Goal: Transaction & Acquisition: Purchase product/service

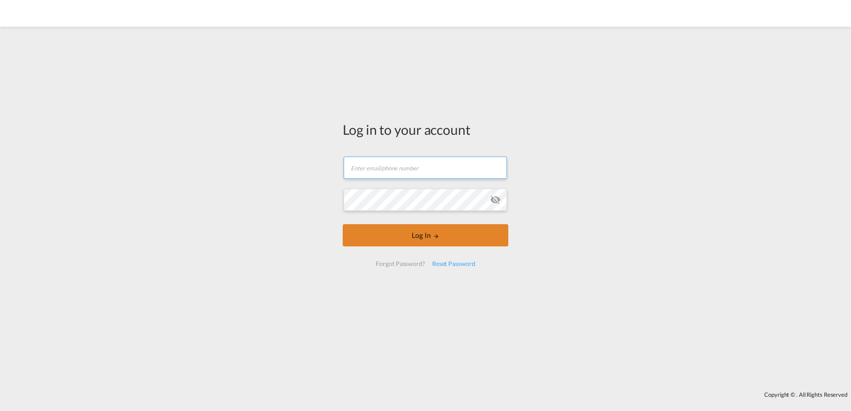
type input "[PERSON_NAME][EMAIL_ADDRESS][PERSON_NAME][DOMAIN_NAME]"
click at [454, 233] on button "Log In" at bounding box center [426, 235] width 166 height 22
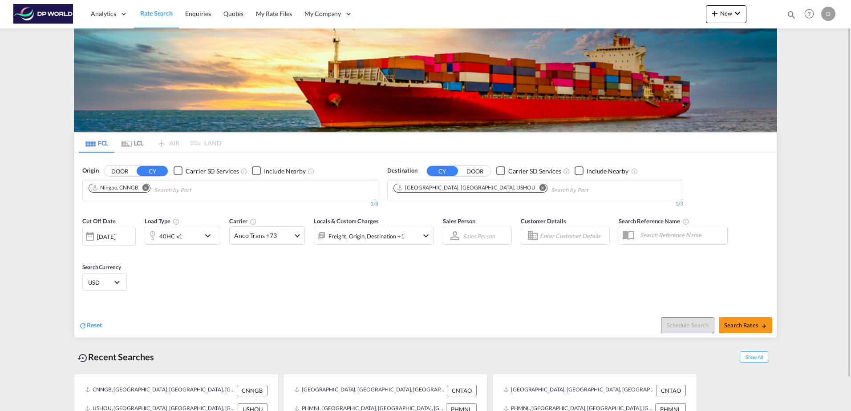
click at [146, 186] on md-icon "Remove" at bounding box center [145, 187] width 7 height 7
click at [540, 190] on md-icon "Remove" at bounding box center [543, 187] width 7 height 7
click at [167, 191] on body "Analytics Dashboard Rate Search Enquiries Quotes My Rate Files My Company" at bounding box center [425, 205] width 851 height 411
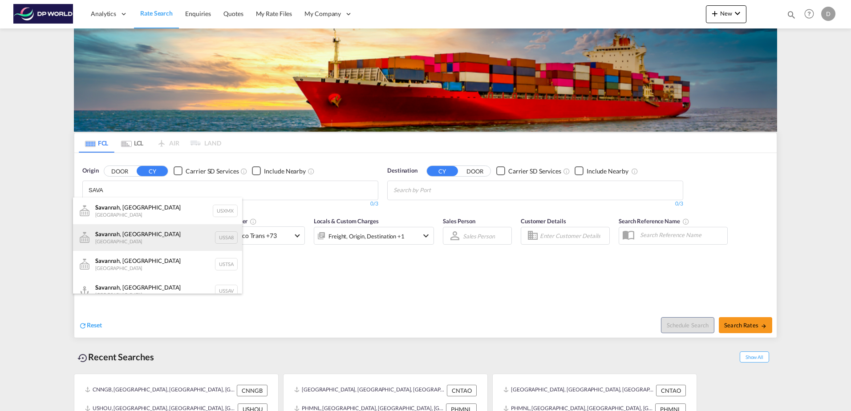
scroll to position [11, 0]
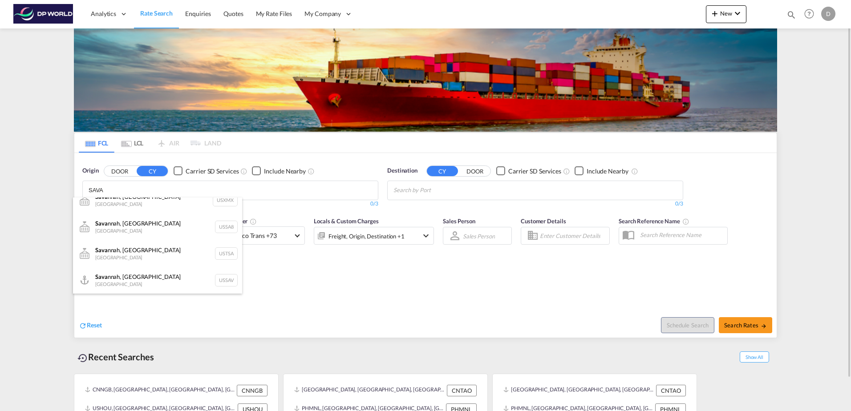
type input "SAVA"
click at [146, 280] on div "[PERSON_NAME], GA United States USSAV" at bounding box center [157, 280] width 169 height 27
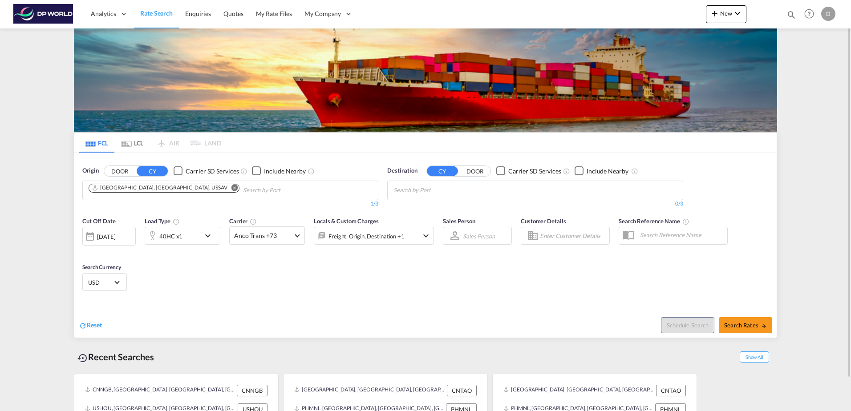
scroll to position [0, 0]
click at [477, 197] on body "Analytics Dashboard Rate Search Enquiries Quotes My Rate Files My Company" at bounding box center [425, 205] width 851 height 411
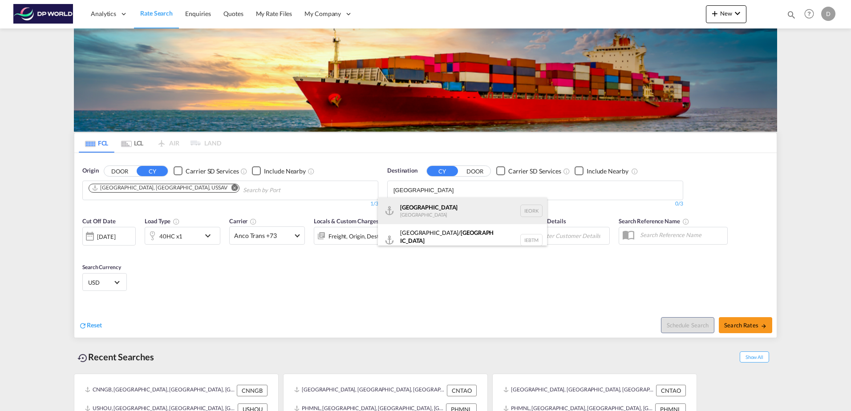
scroll to position [5, 0]
type input "[GEOGRAPHIC_DATA]"
click at [479, 204] on div "Cork [GEOGRAPHIC_DATA] IEORK" at bounding box center [462, 205] width 169 height 27
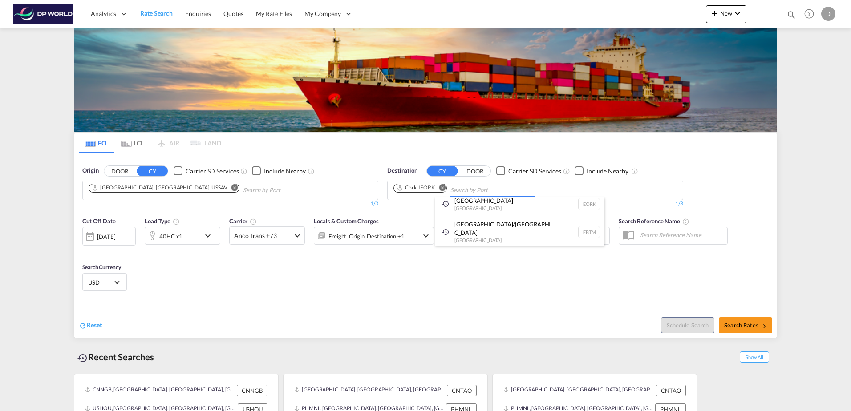
scroll to position [0, 0]
click at [198, 237] on div "40HC x1" at bounding box center [172, 236] width 55 height 18
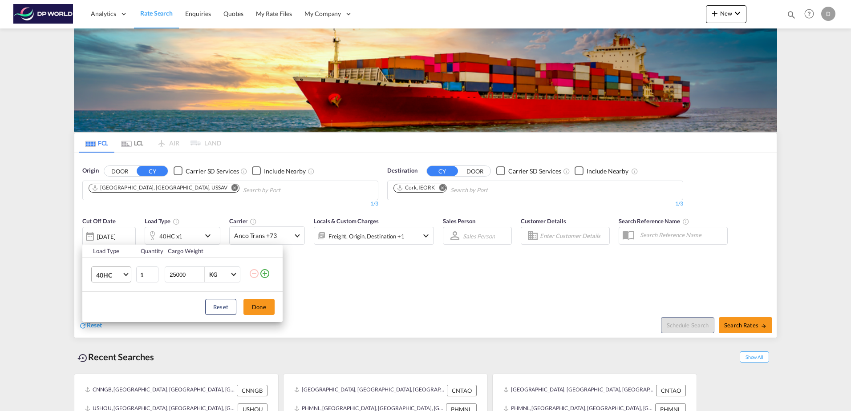
click at [121, 274] on span "40HC" at bounding box center [109, 275] width 26 height 9
click at [119, 258] on md-option "40GP" at bounding box center [119, 253] width 61 height 21
click at [254, 309] on button "Done" at bounding box center [259, 307] width 31 height 16
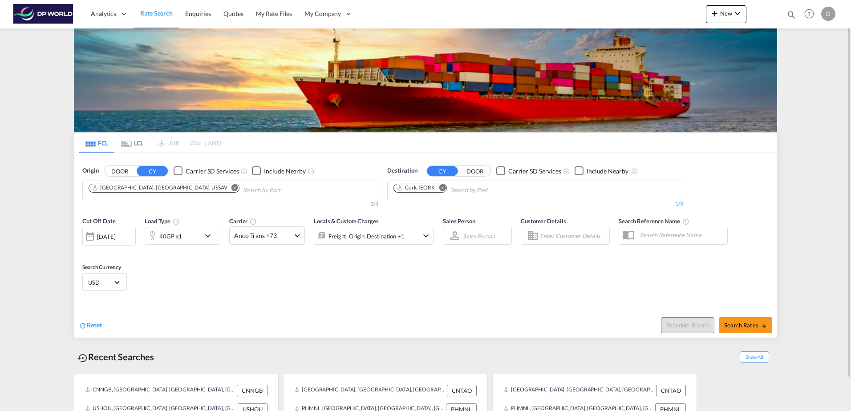
click at [115, 239] on div "[DATE]" at bounding box center [106, 237] width 18 height 8
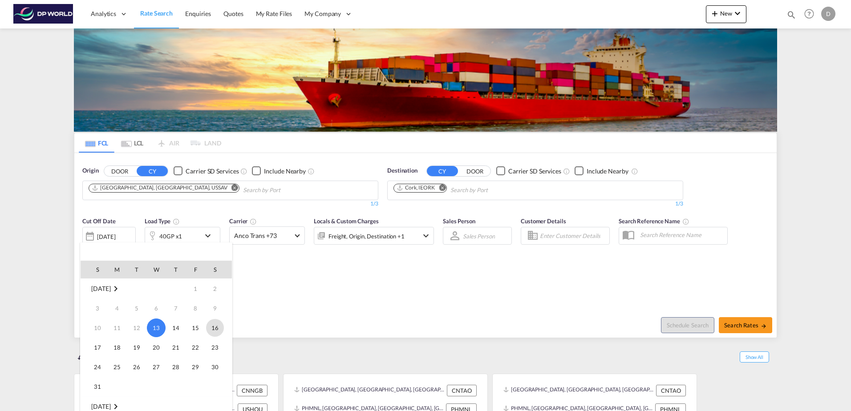
click at [209, 331] on span "16" at bounding box center [215, 328] width 18 height 18
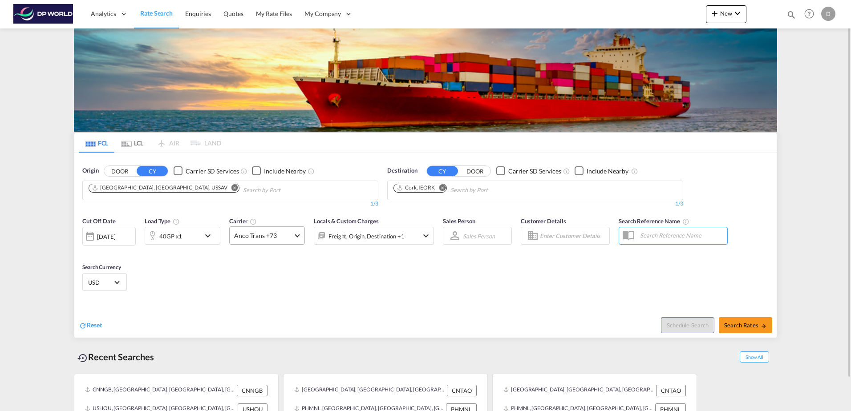
click at [270, 236] on span "Anco Trans +73" at bounding box center [263, 236] width 58 height 9
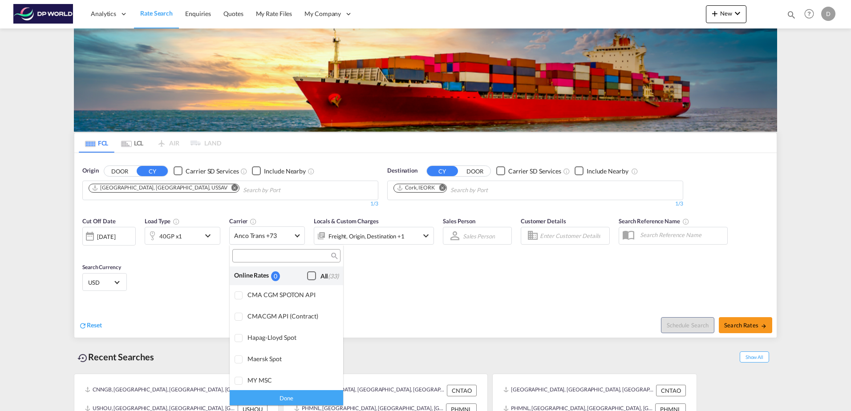
click at [308, 274] on div "Checkbox No Ink" at bounding box center [311, 276] width 9 height 9
click at [289, 401] on div "Done" at bounding box center [287, 398] width 114 height 16
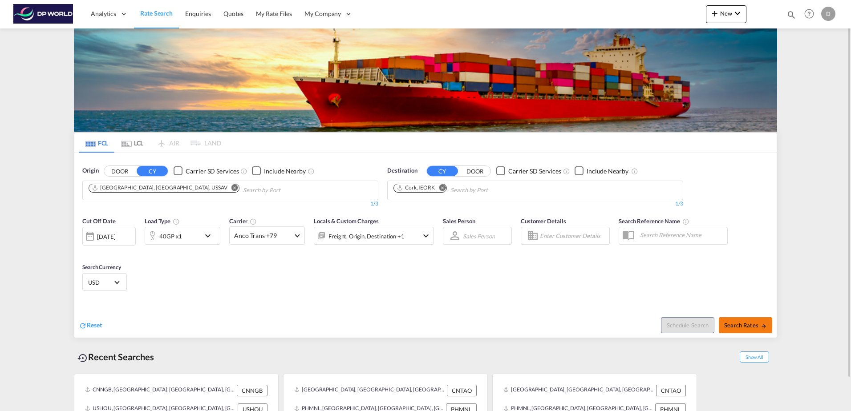
click at [754, 327] on span "Search Rates" at bounding box center [745, 325] width 43 height 7
type input "USSAV to IEORK / [DATE]"
